Goal: Check status: Check status

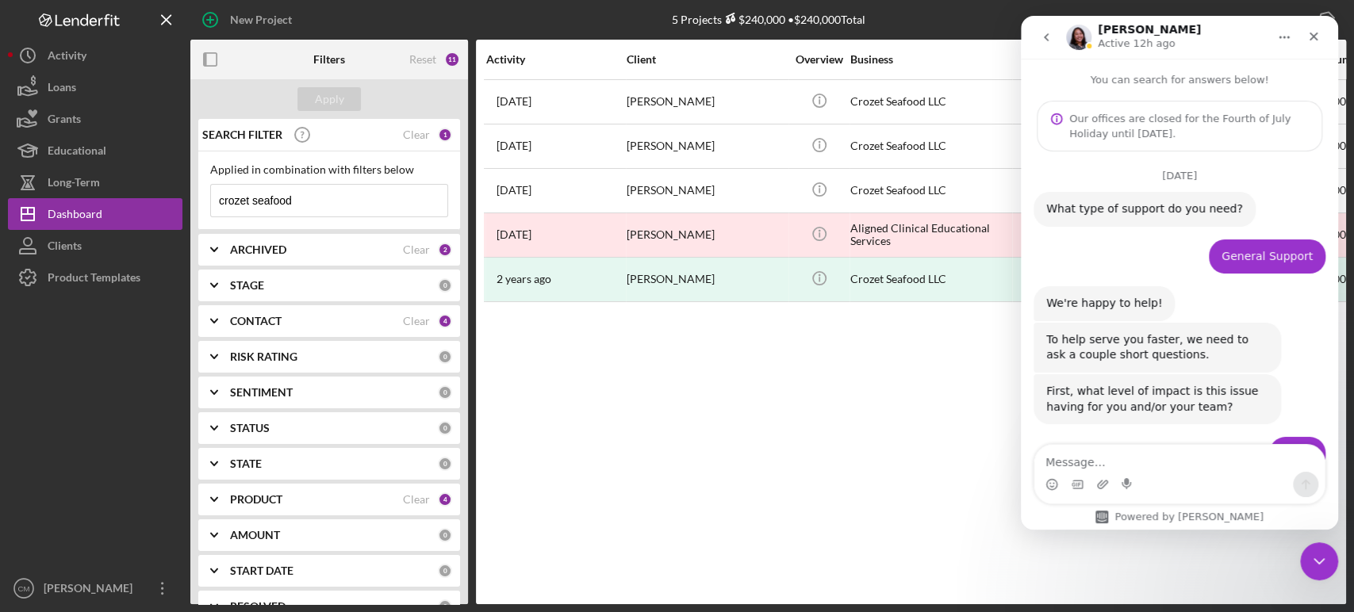
scroll to position [2, 0]
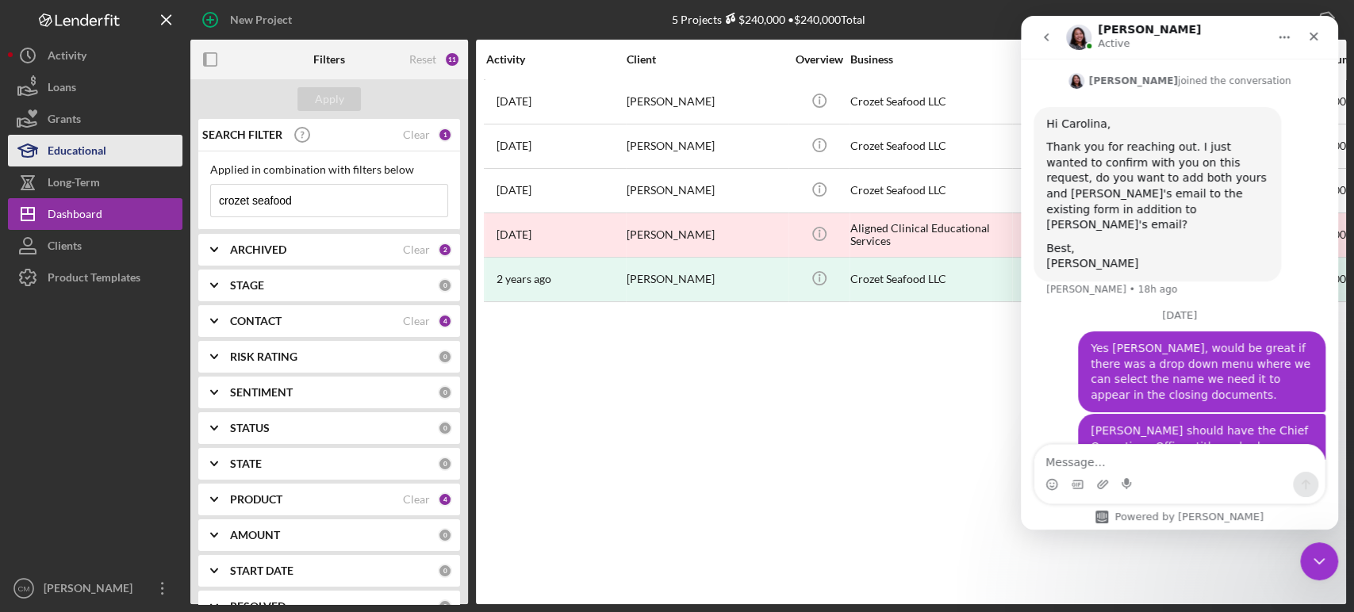
click at [82, 148] on div "Educational" at bounding box center [77, 153] width 59 height 36
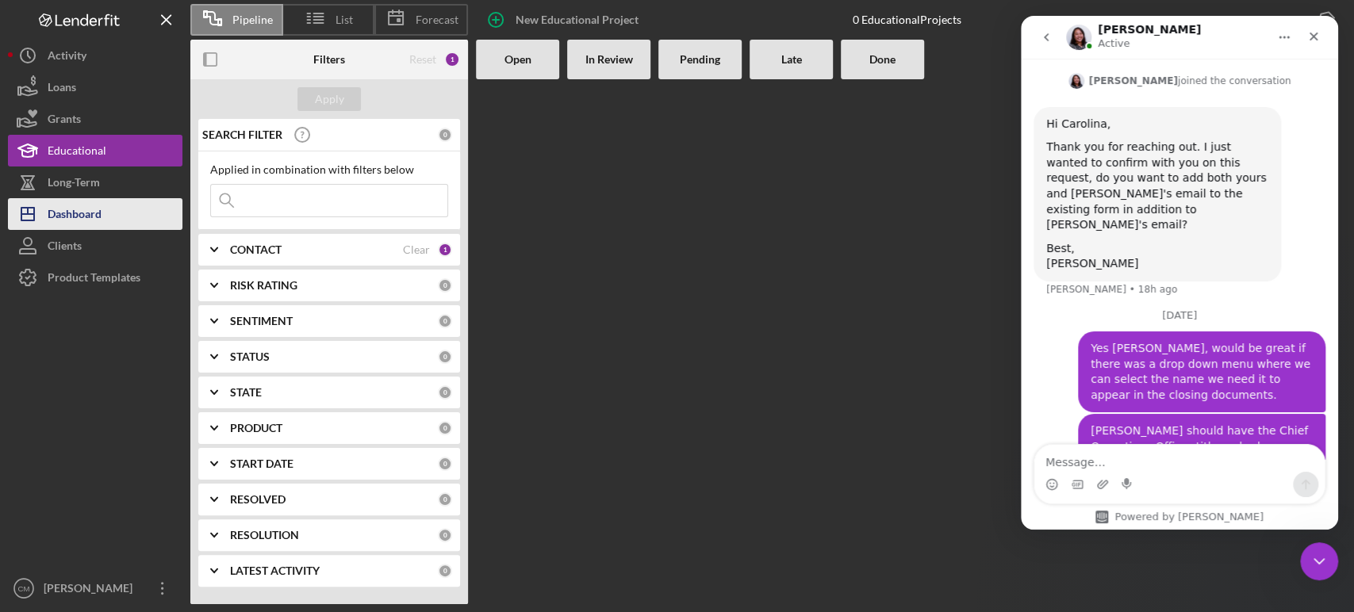
click at [104, 222] on button "Icon/Dashboard Dashboard" at bounding box center [95, 214] width 174 height 32
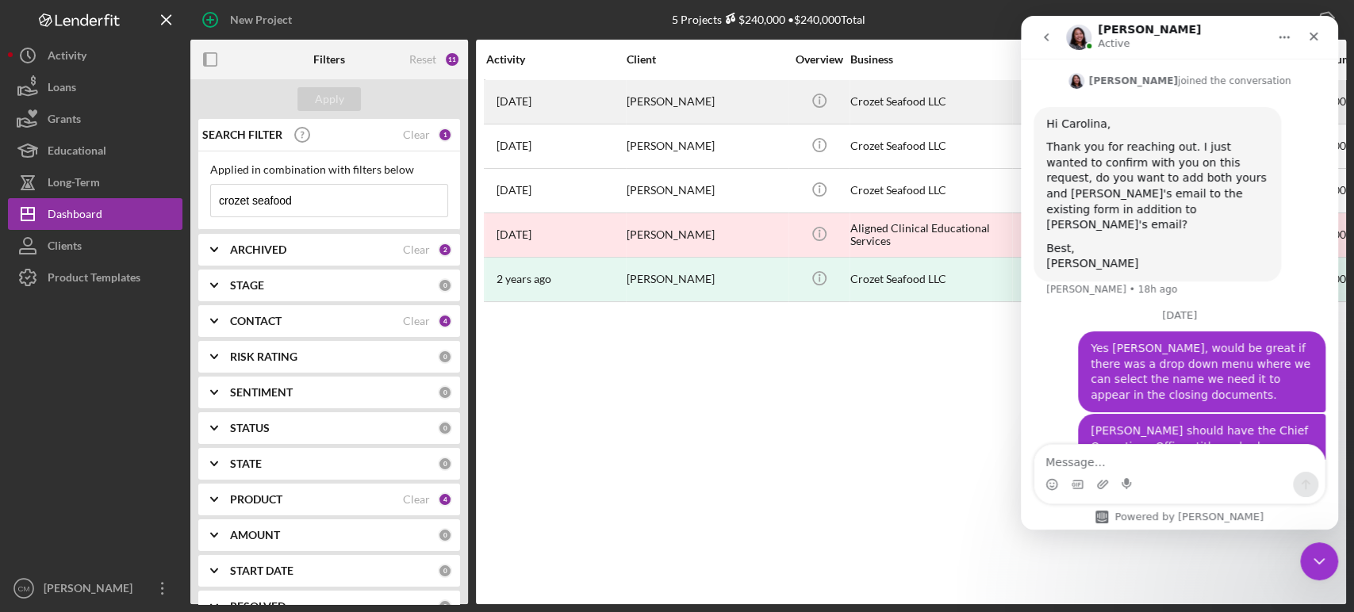
click at [888, 98] on div "Crozet Seafood LLC" at bounding box center [929, 102] width 159 height 42
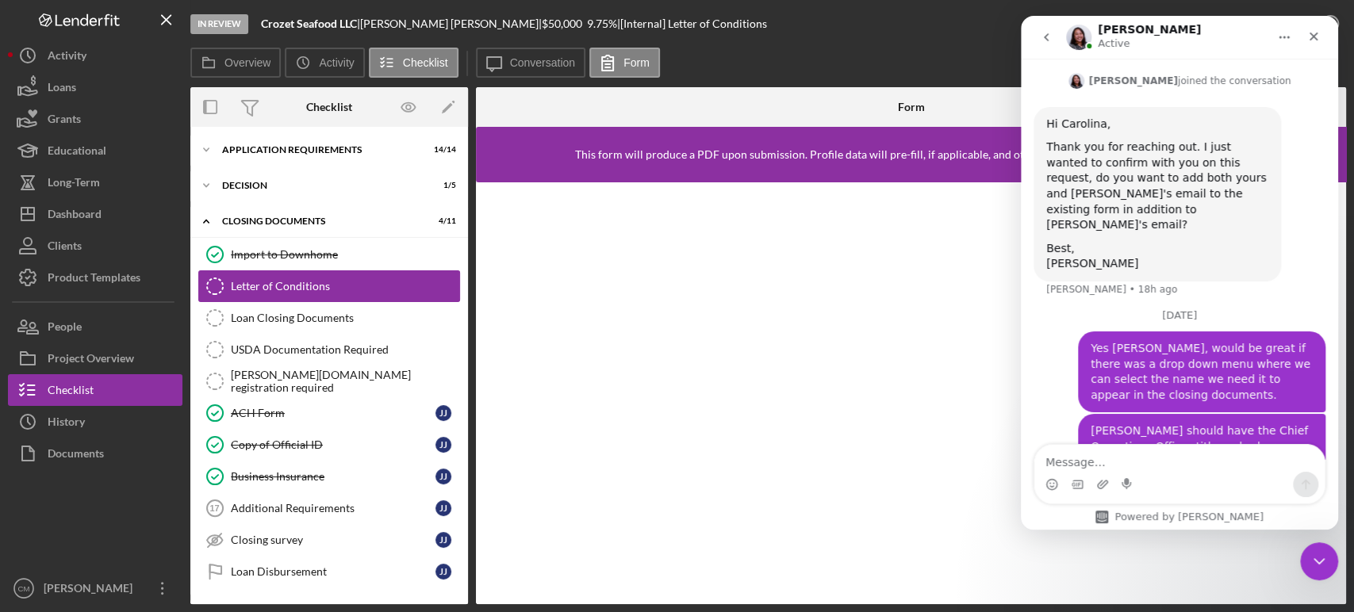
click at [357, 287] on div "Letter of Conditions" at bounding box center [345, 286] width 228 height 13
click at [514, 65] on label "Conversation" at bounding box center [543, 62] width 66 height 13
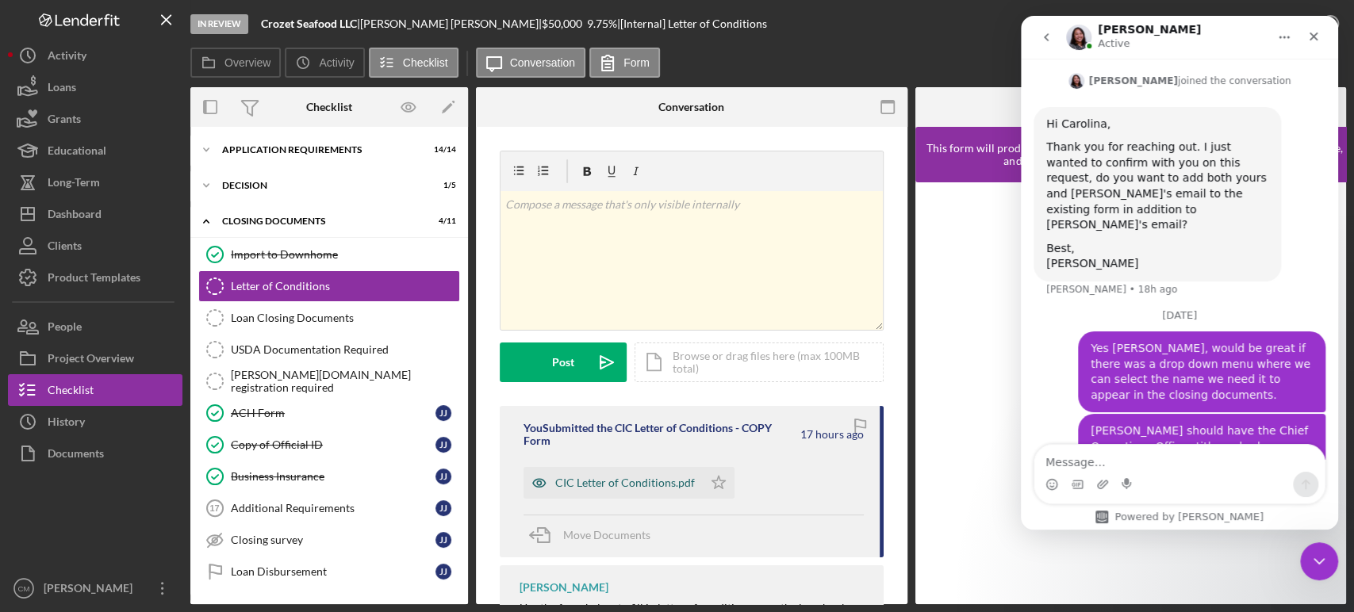
click at [538, 483] on icon "button" at bounding box center [539, 483] width 32 height 32
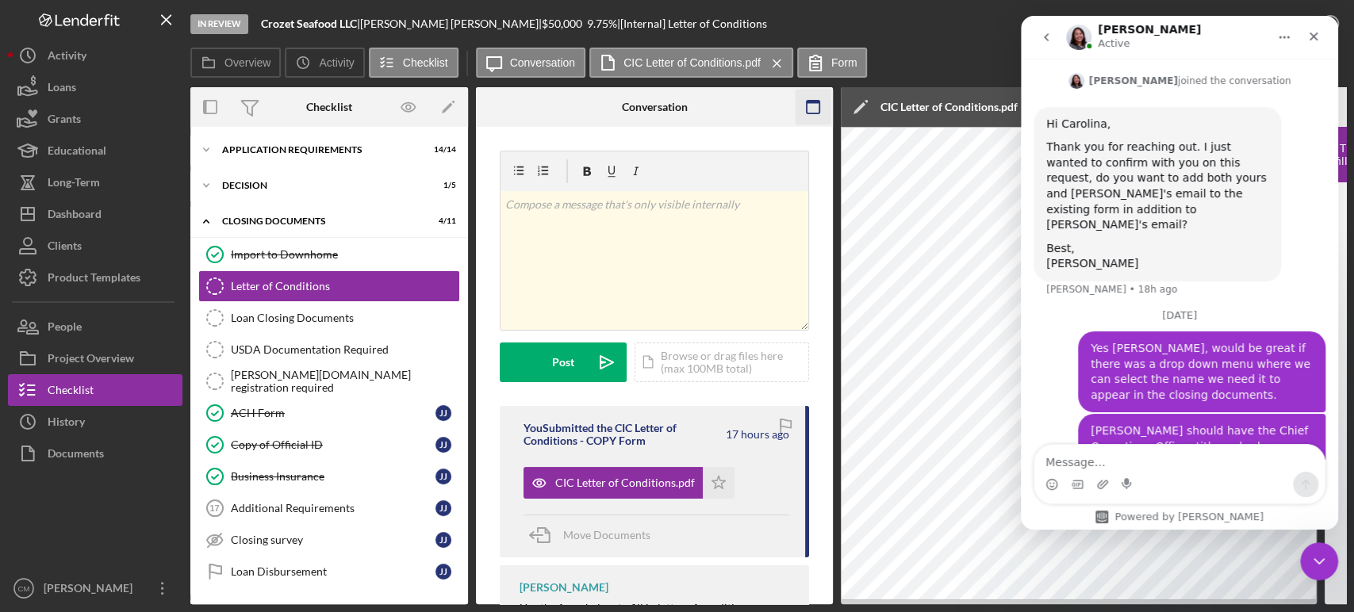
click at [806, 114] on icon "button" at bounding box center [814, 108] width 36 height 36
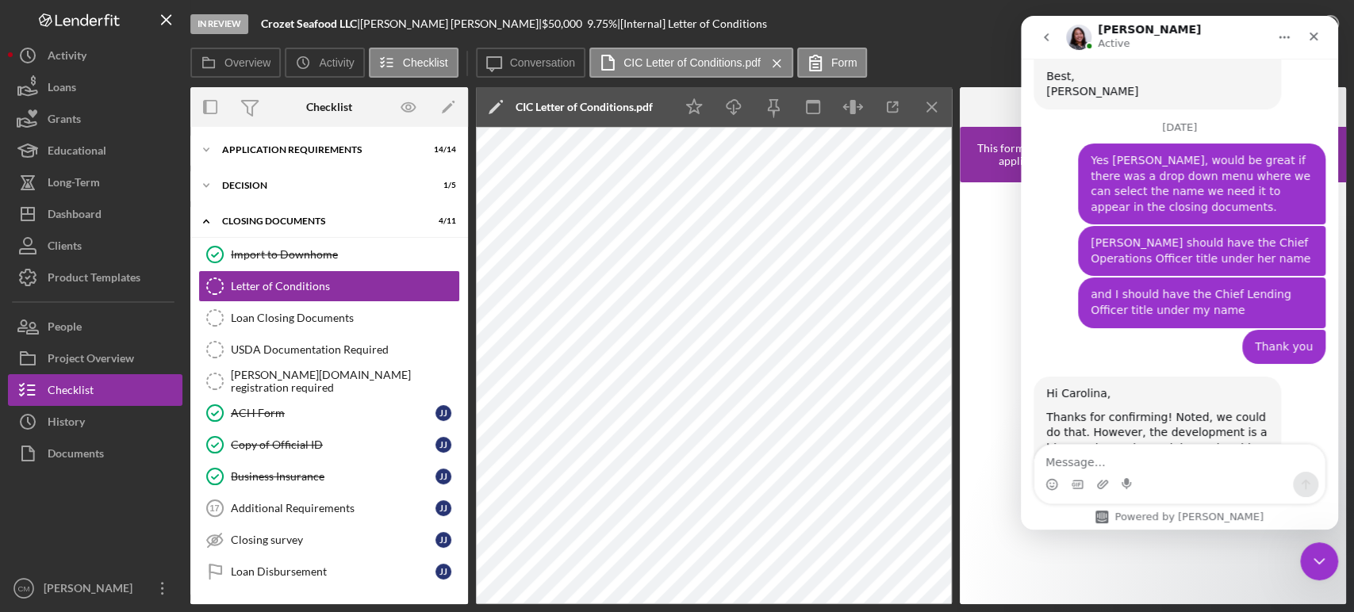
scroll to position [1572, 0]
